Goal: Task Accomplishment & Management: Use online tool/utility

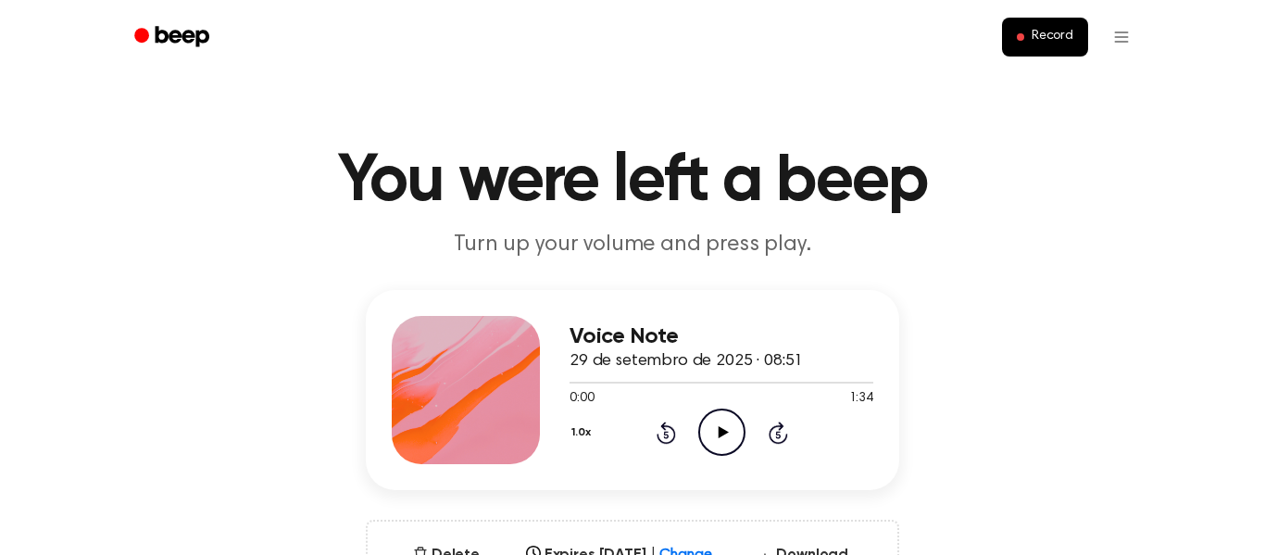
click at [726, 441] on icon "Play Audio" at bounding box center [721, 431] width 47 height 47
click at [616, 168] on h1 "You were left a beep" at bounding box center [632, 181] width 948 height 67
click at [657, 427] on icon "Rewind 5 seconds" at bounding box center [665, 432] width 20 height 24
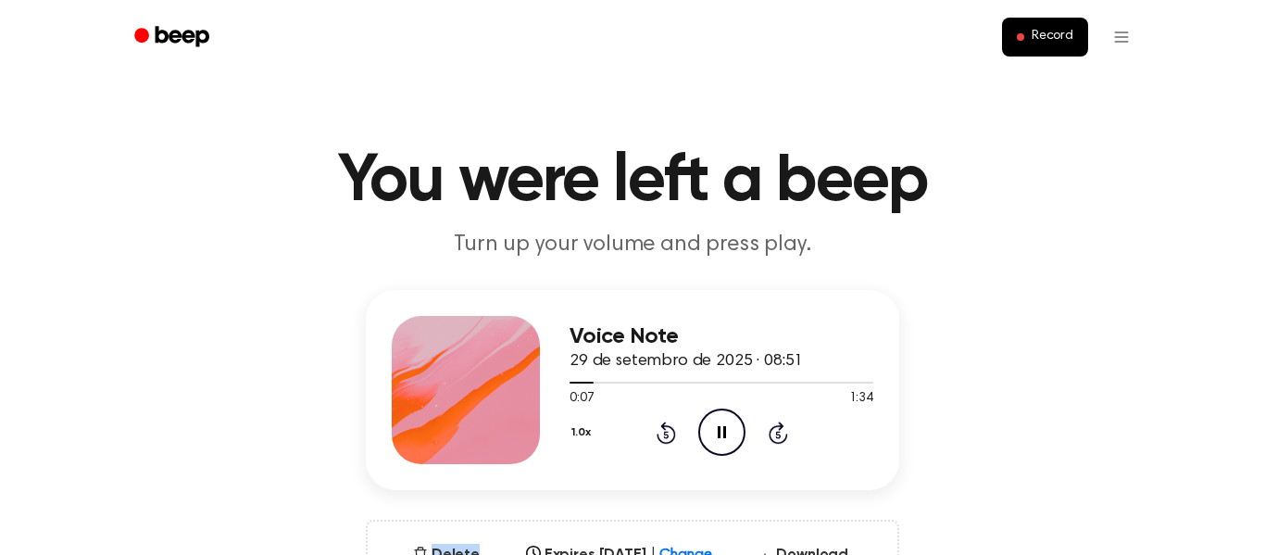
click at [657, 427] on icon "Rewind 5 seconds" at bounding box center [665, 432] width 20 height 24
click at [777, 436] on icon "Skip 5 seconds" at bounding box center [777, 432] width 20 height 24
click at [781, 426] on icon at bounding box center [777, 432] width 19 height 22
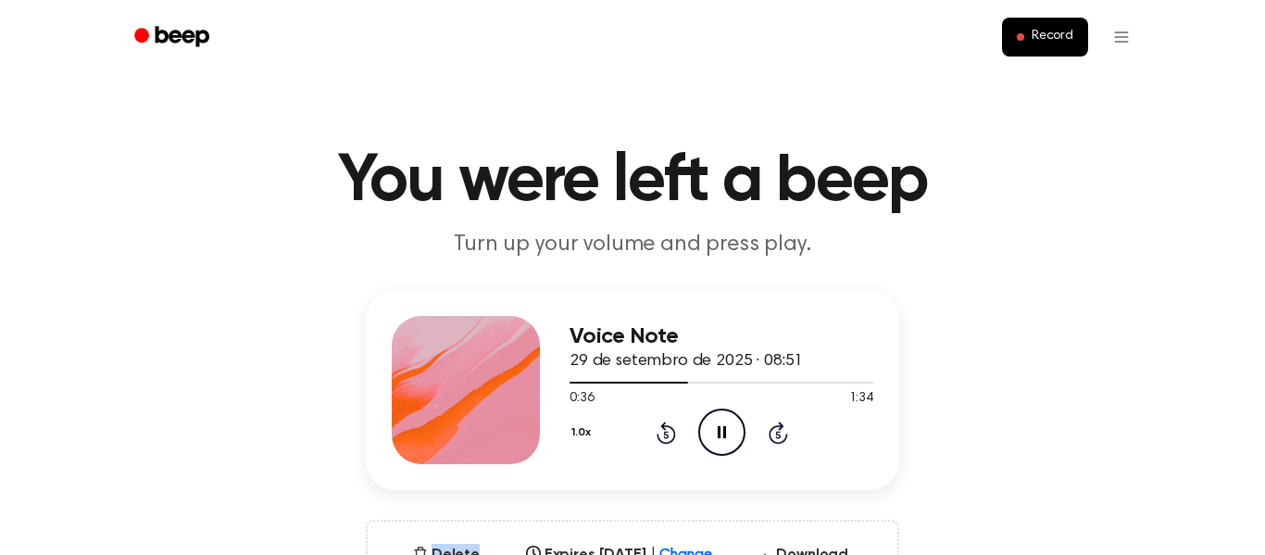
click at [781, 426] on icon at bounding box center [777, 432] width 19 height 22
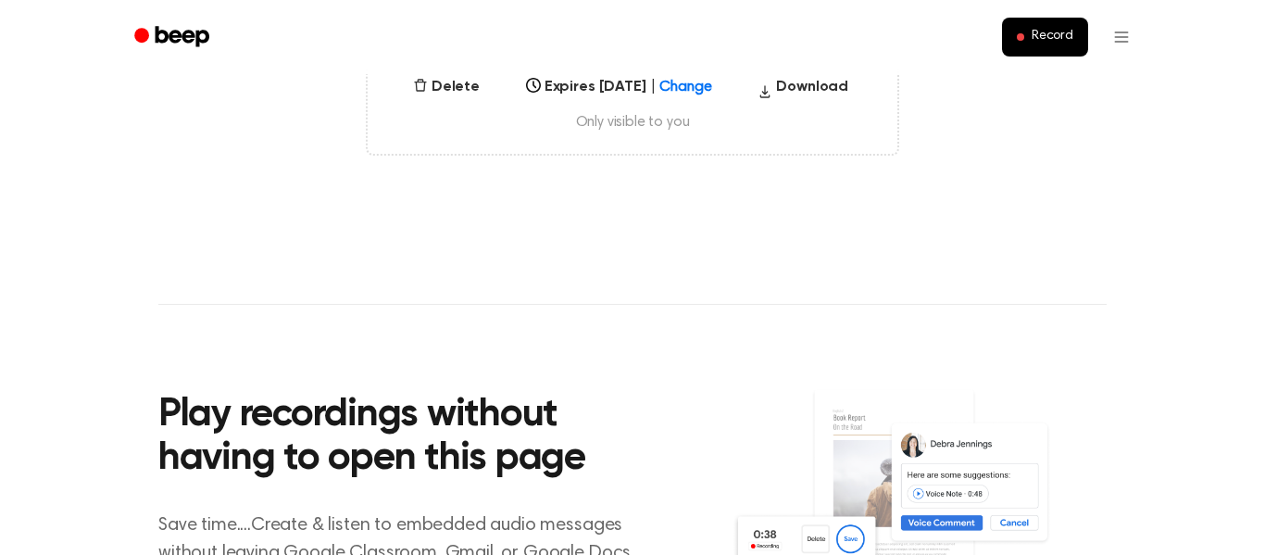
scroll to position [453, 0]
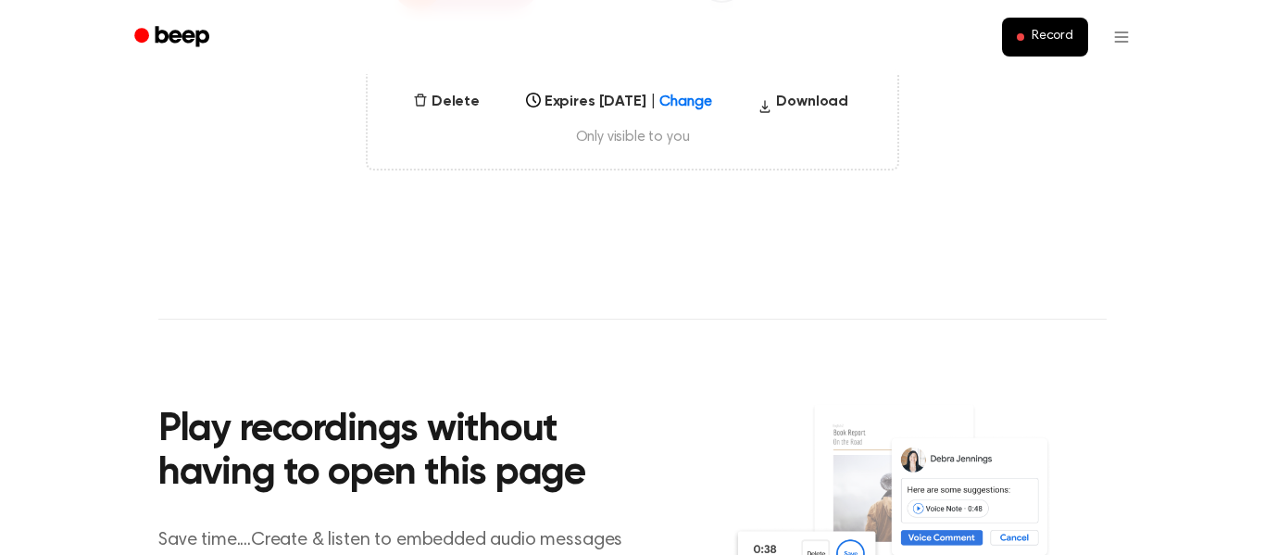
drag, startPoint x: 1263, startPoint y: 66, endPoint x: 1264, endPoint y: 253, distance: 187.0
click at [1264, 253] on html "Record You were left a beep Turn up your volume and press play. Voice Note 29 d…" at bounding box center [632, 316] width 1265 height 1539
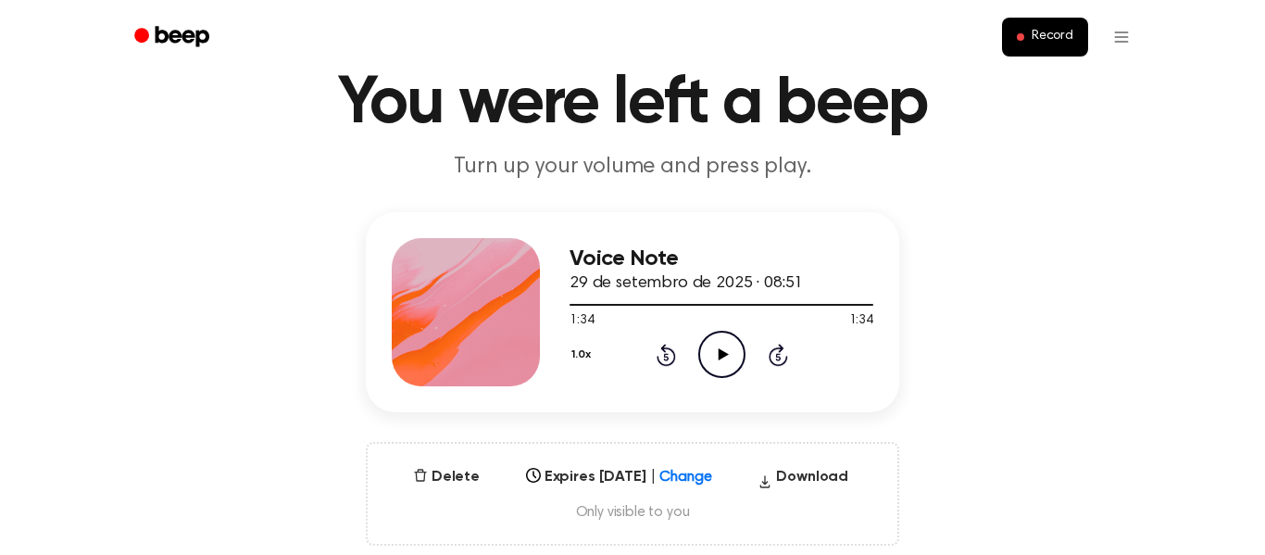
scroll to position [69, 0]
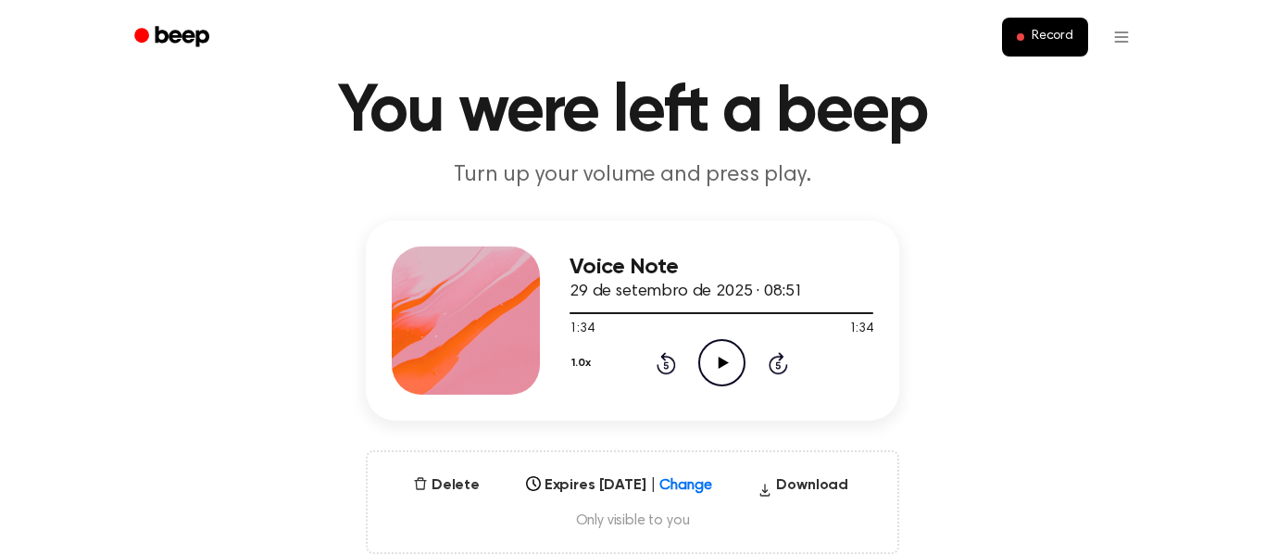
click at [690, 271] on h3 "Voice Note" at bounding box center [721, 267] width 304 height 25
click at [439, 484] on button "Delete" at bounding box center [445, 485] width 81 height 22
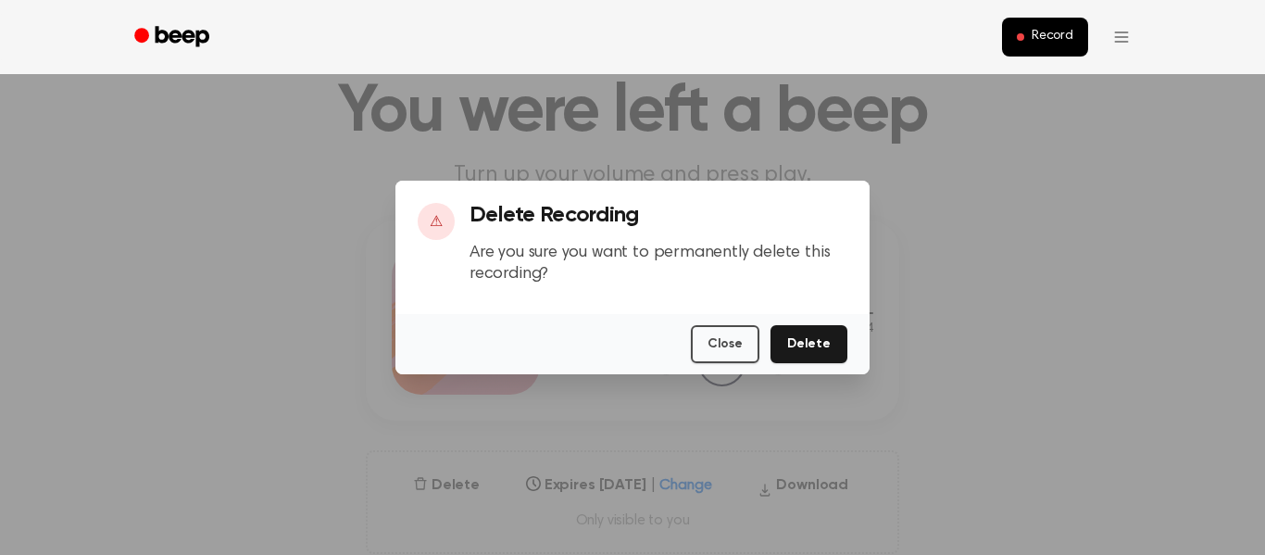
click at [997, 345] on div at bounding box center [632, 277] width 1265 height 555
click at [700, 348] on button "Close" at bounding box center [725, 344] width 69 height 38
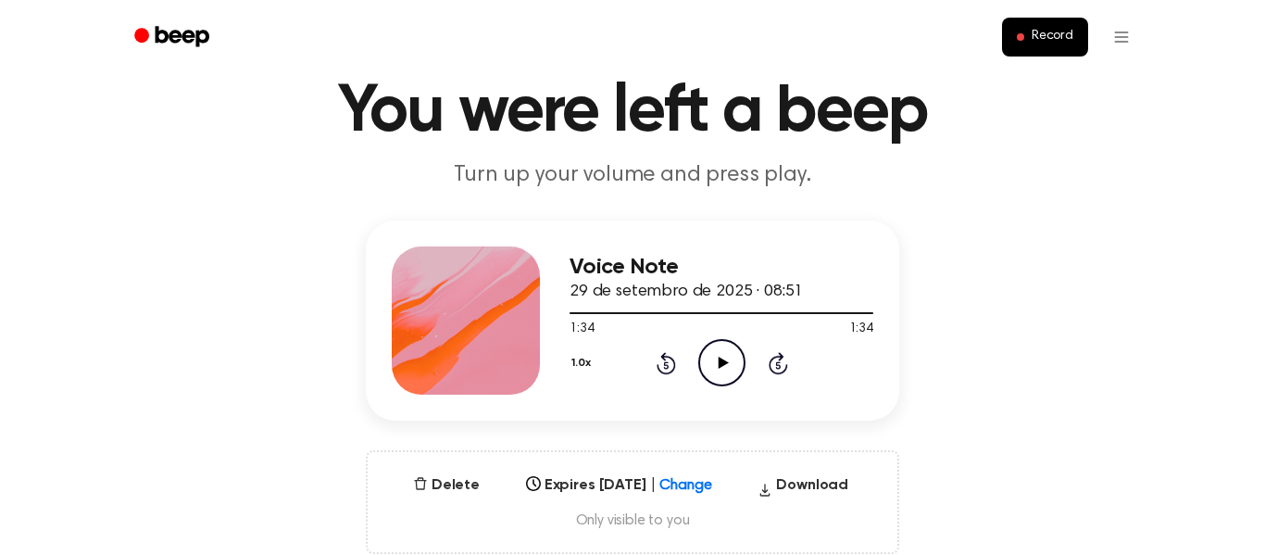
click at [722, 351] on icon "Play Audio" at bounding box center [721, 362] width 47 height 47
click at [775, 369] on icon "Skip 5 seconds" at bounding box center [777, 363] width 20 height 24
click at [438, 490] on button "Delete" at bounding box center [445, 485] width 81 height 22
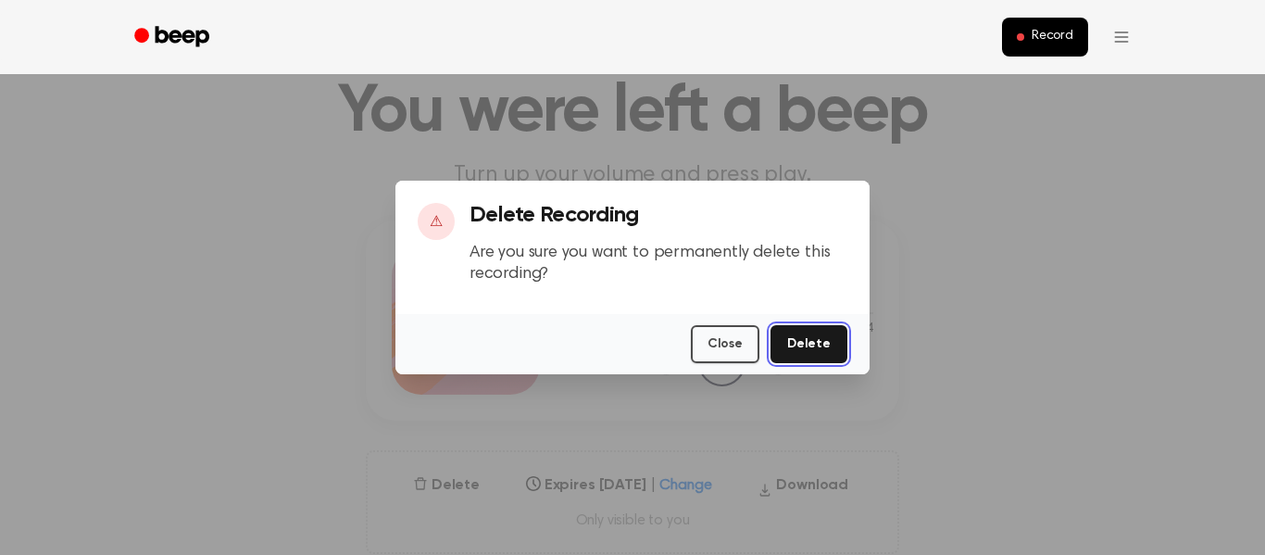
click at [804, 343] on button "Delete" at bounding box center [808, 344] width 77 height 38
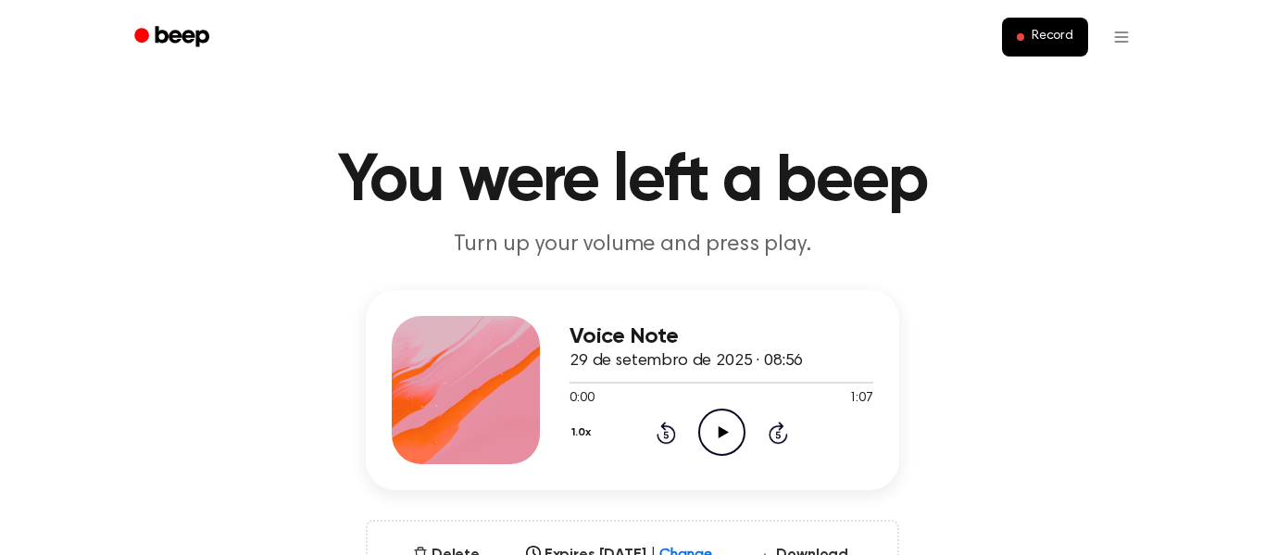
click at [724, 431] on icon at bounding box center [722, 432] width 10 height 12
click at [724, 431] on icon at bounding box center [721, 432] width 8 height 12
click at [1087, 181] on h1 "You were left a beep" at bounding box center [632, 181] width 948 height 67
